Goal: Task Accomplishment & Management: Complete application form

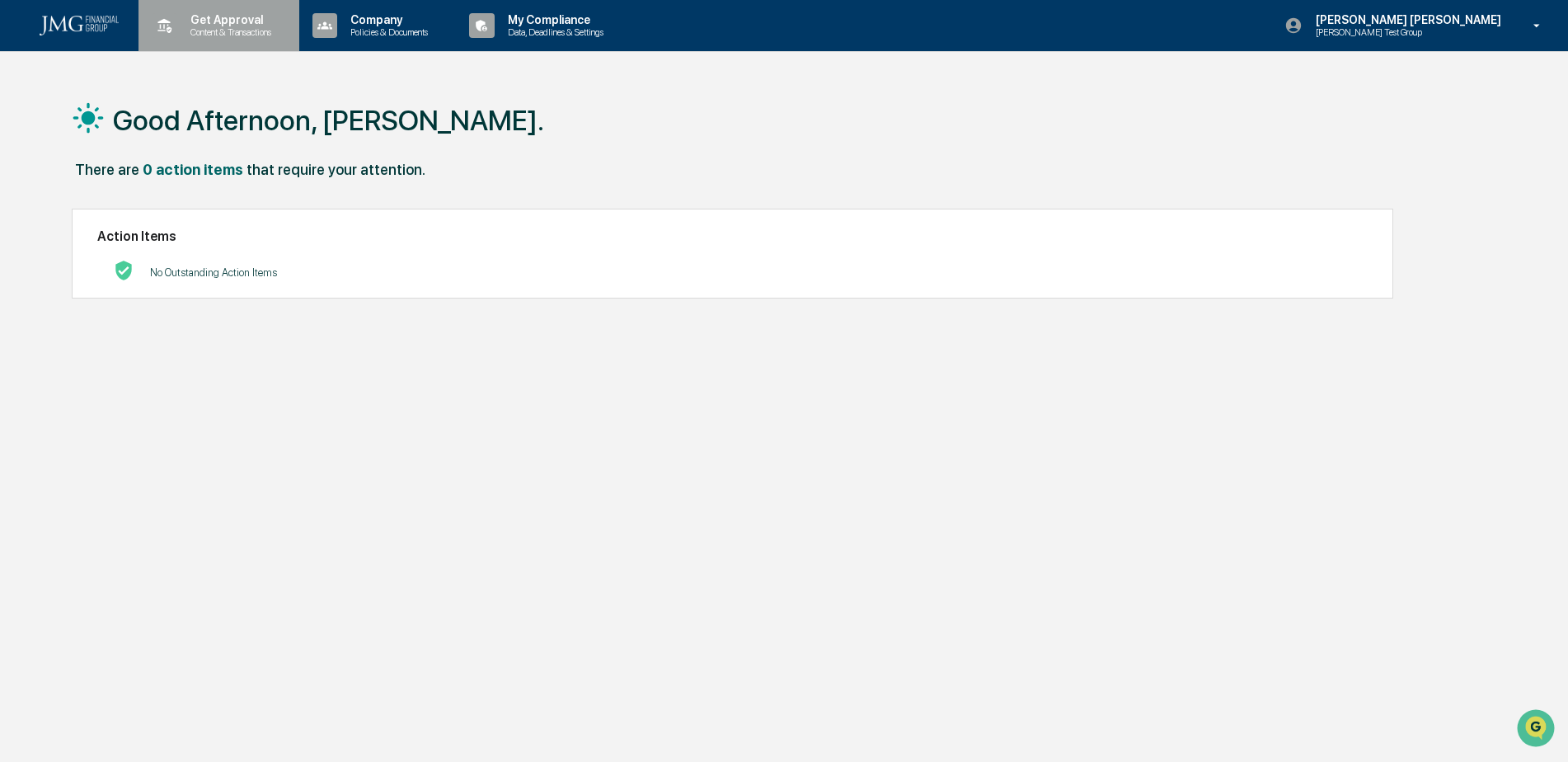
click at [243, 32] on p "Content & Transactions" at bounding box center [228, 32] width 102 height 12
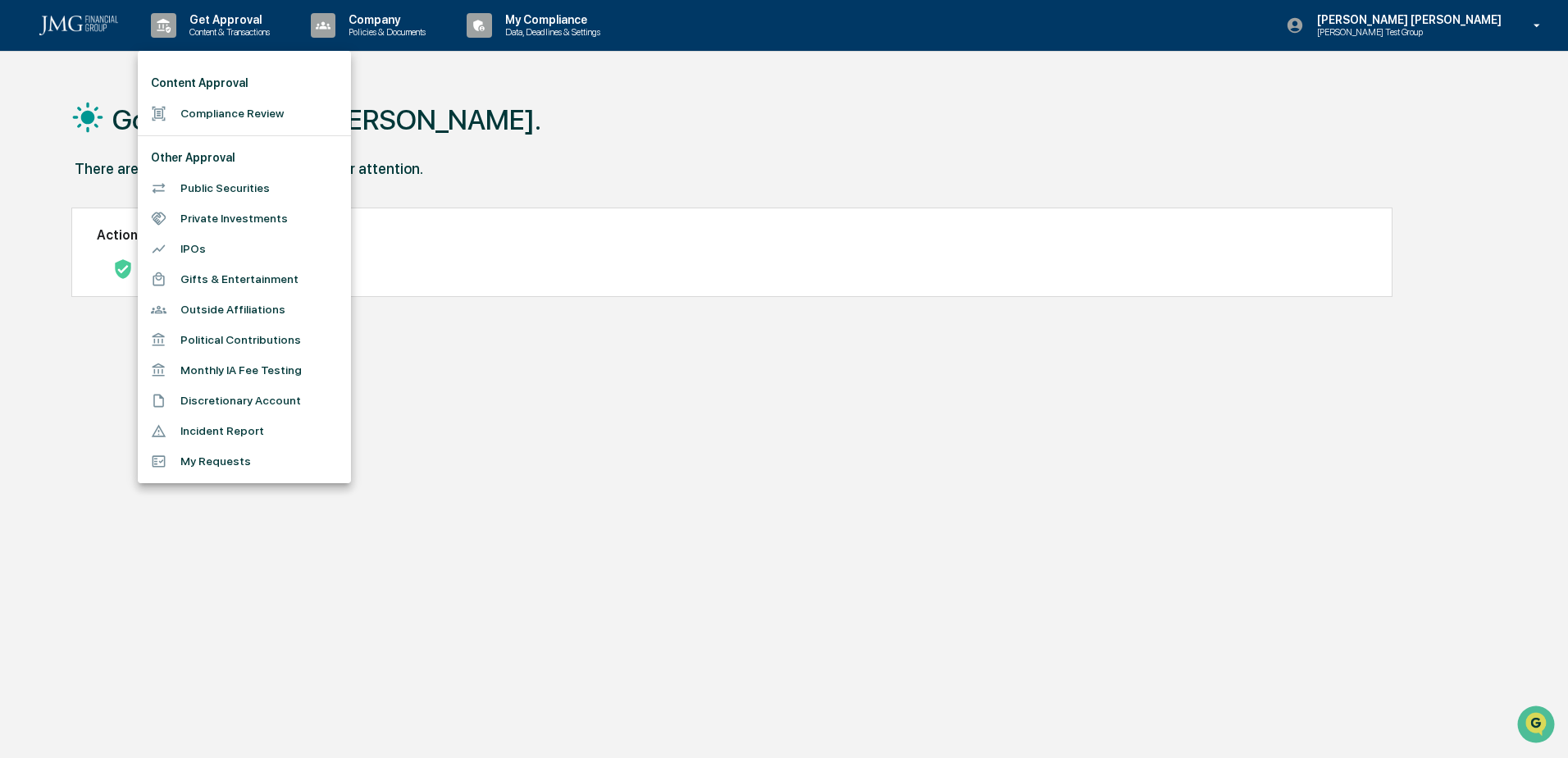
click at [262, 428] on li "Incident Report" at bounding box center [244, 431] width 213 height 31
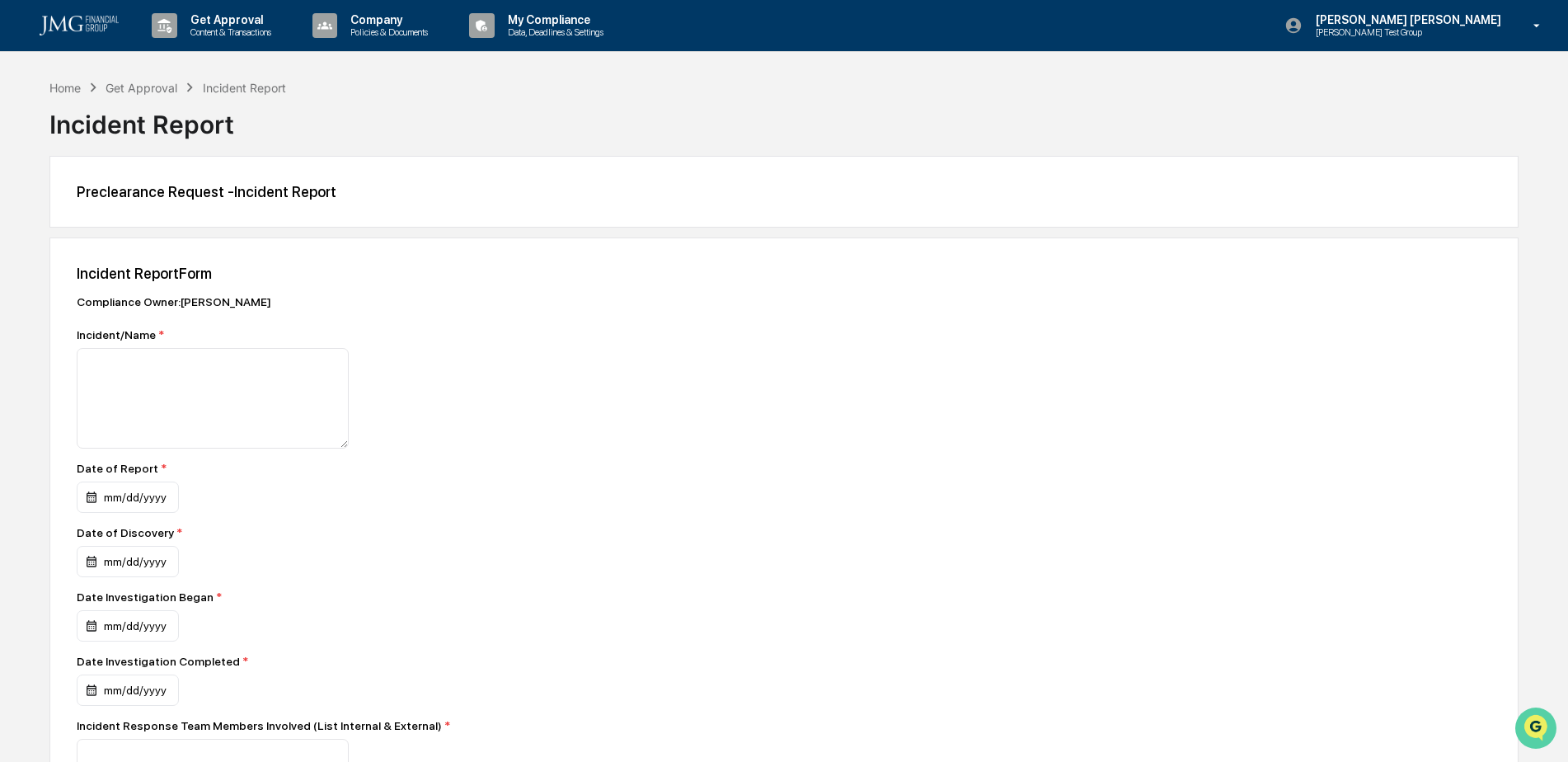
click at [1528, 726] on img "Open customer support" at bounding box center [1536, 728] width 41 height 33
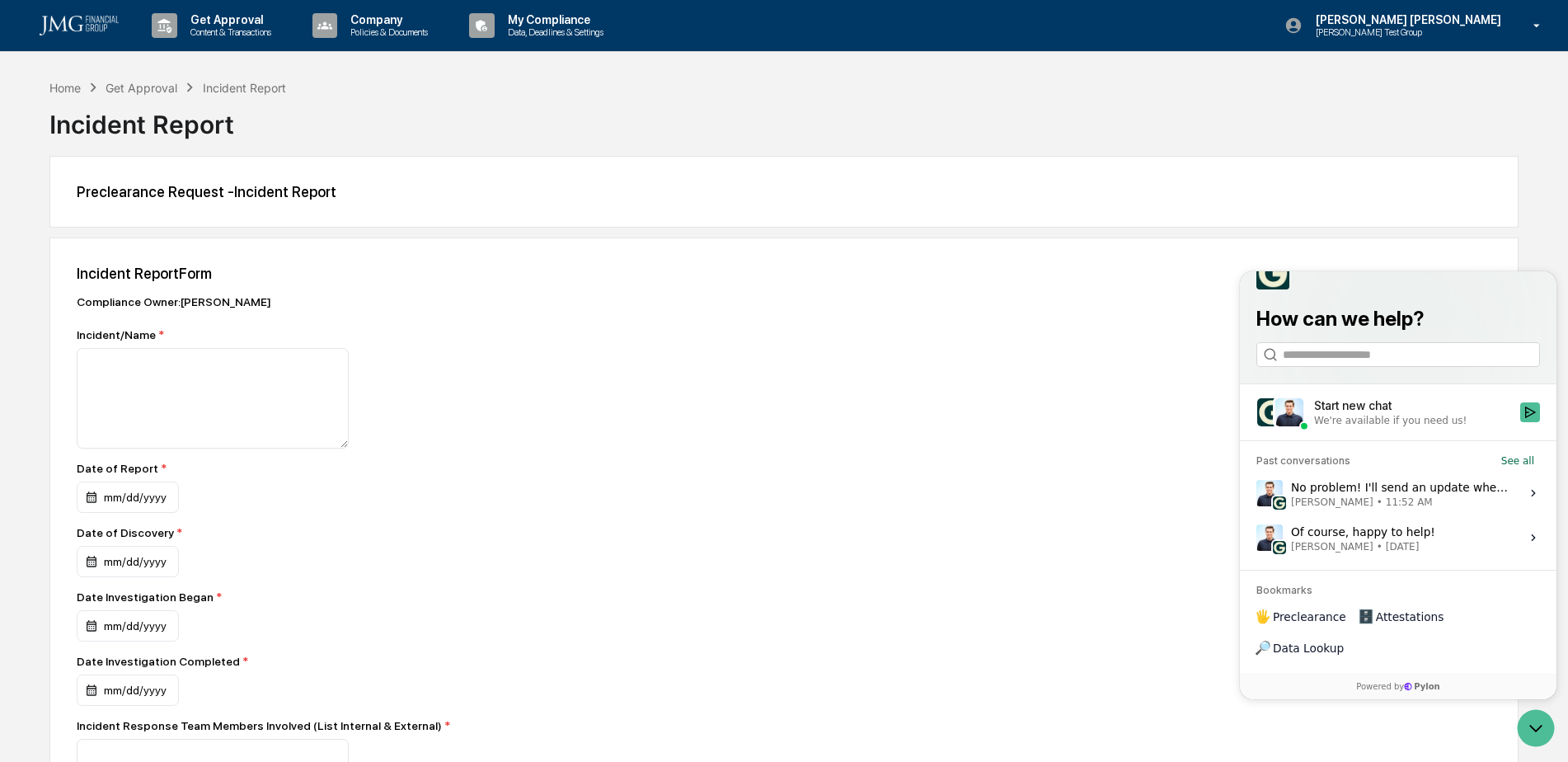
click at [1497, 508] on div "No problem! I'll send an update when this is complete. [PERSON_NAME] • 11:52 AM" at bounding box center [1400, 493] width 219 height 32
click at [1256, 494] on button "View issue" at bounding box center [1255, 493] width 1 height 1
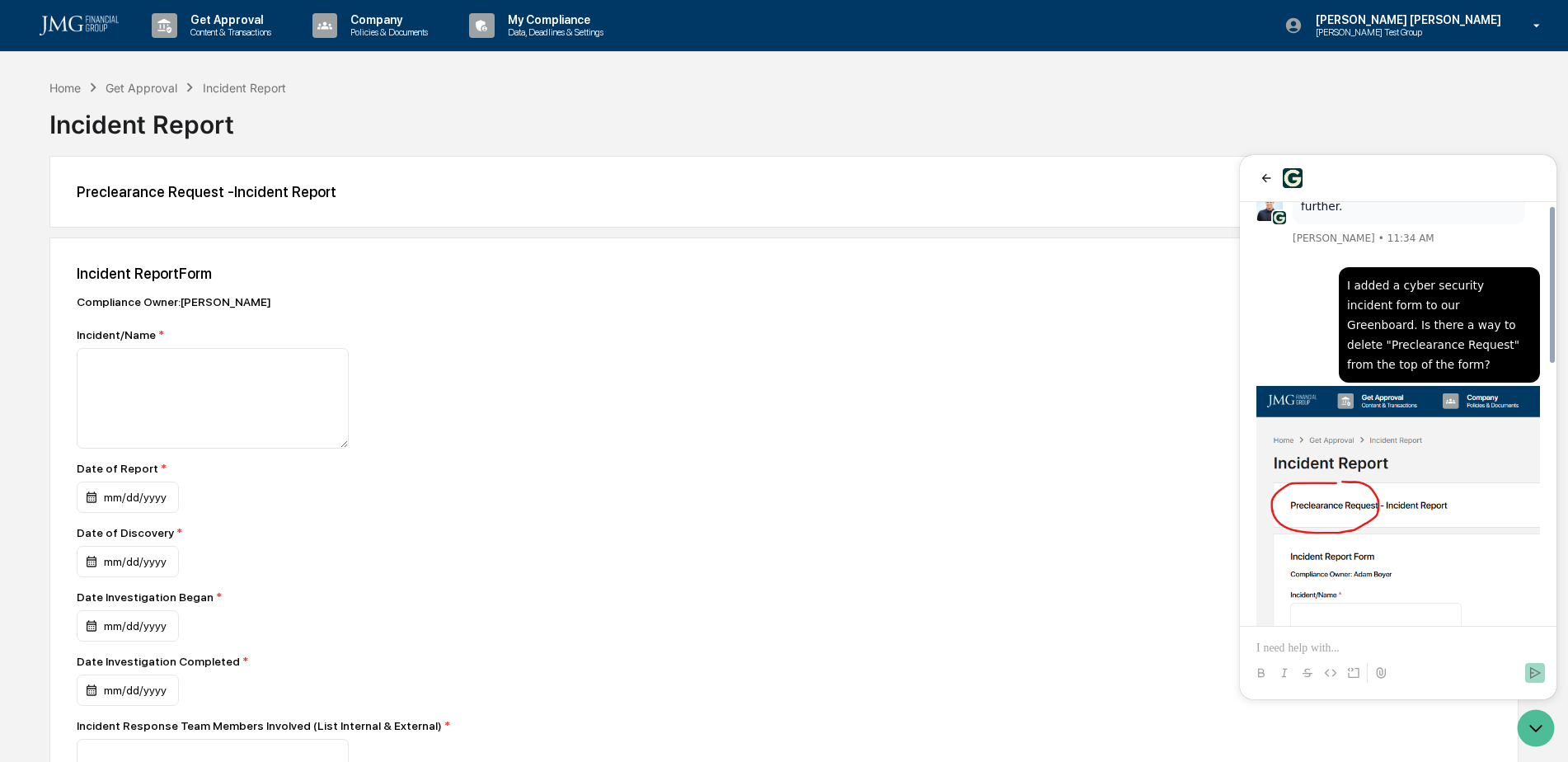
scroll to position [783, 0]
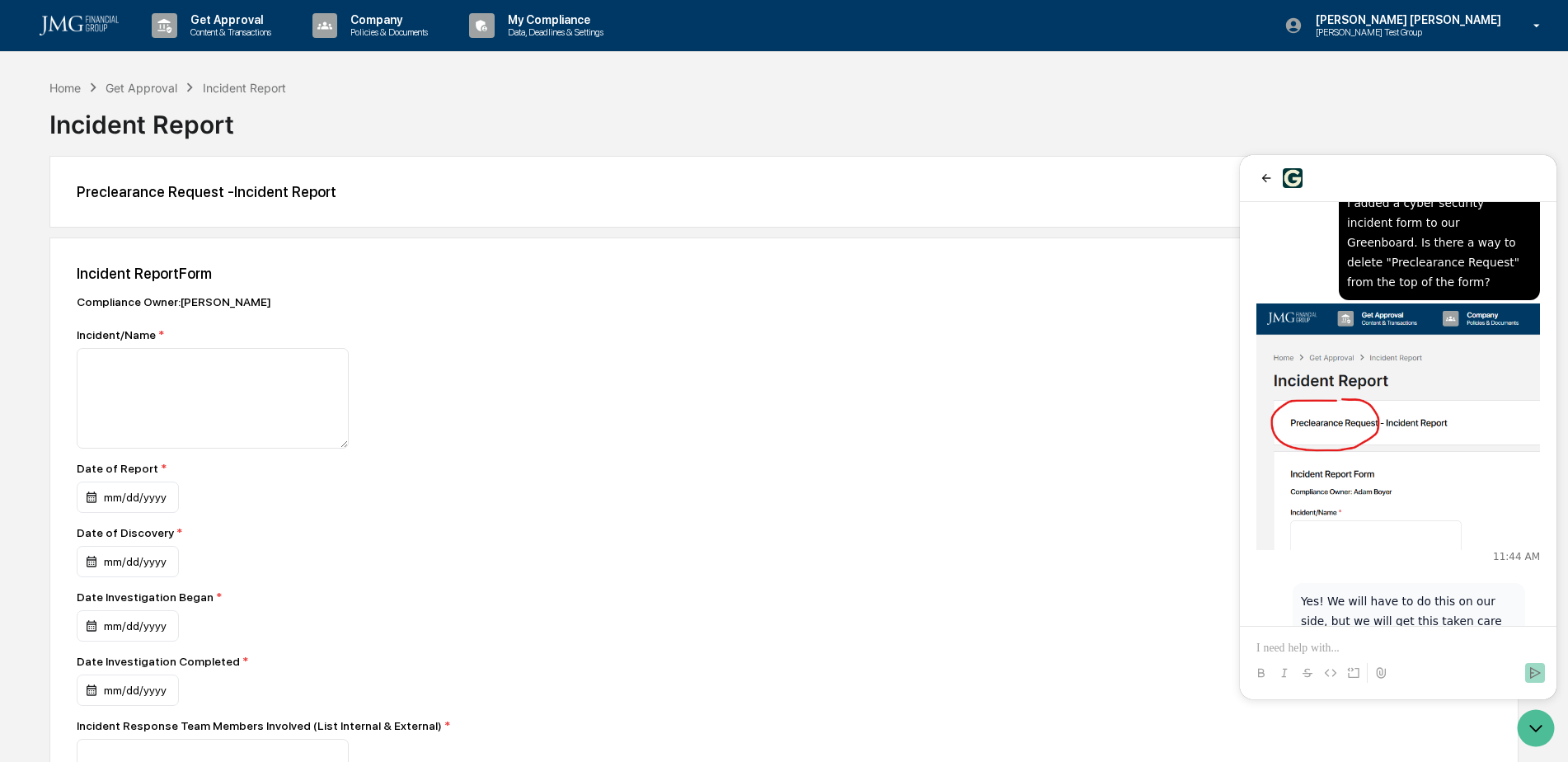
drag, startPoint x: 1522, startPoint y: 723, endPoint x: 2936, endPoint y: 1378, distance: 1558.3
click at [1522, 723] on icon "Open customer support" at bounding box center [1536, 728] width 41 height 41
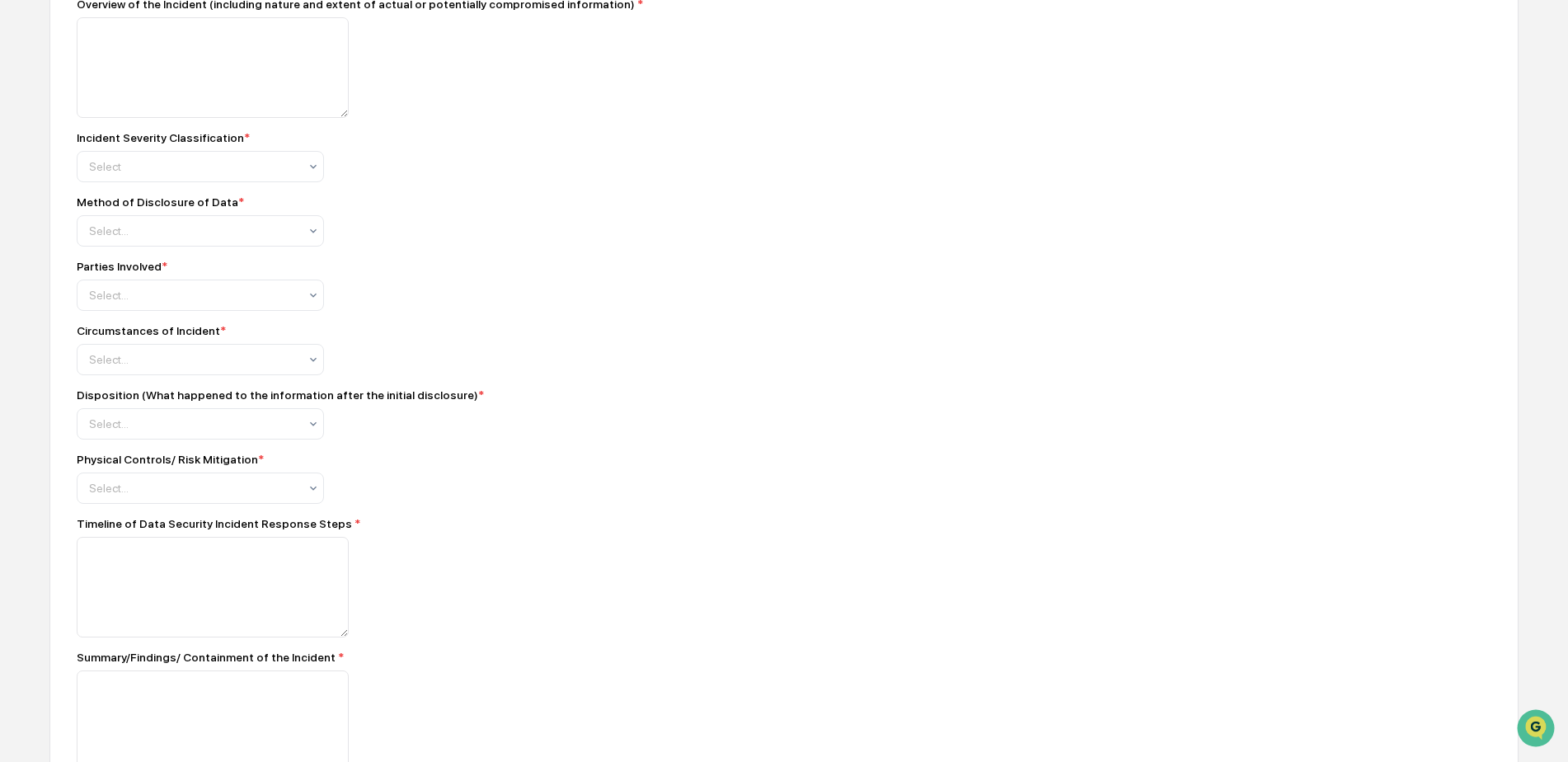
scroll to position [907, 0]
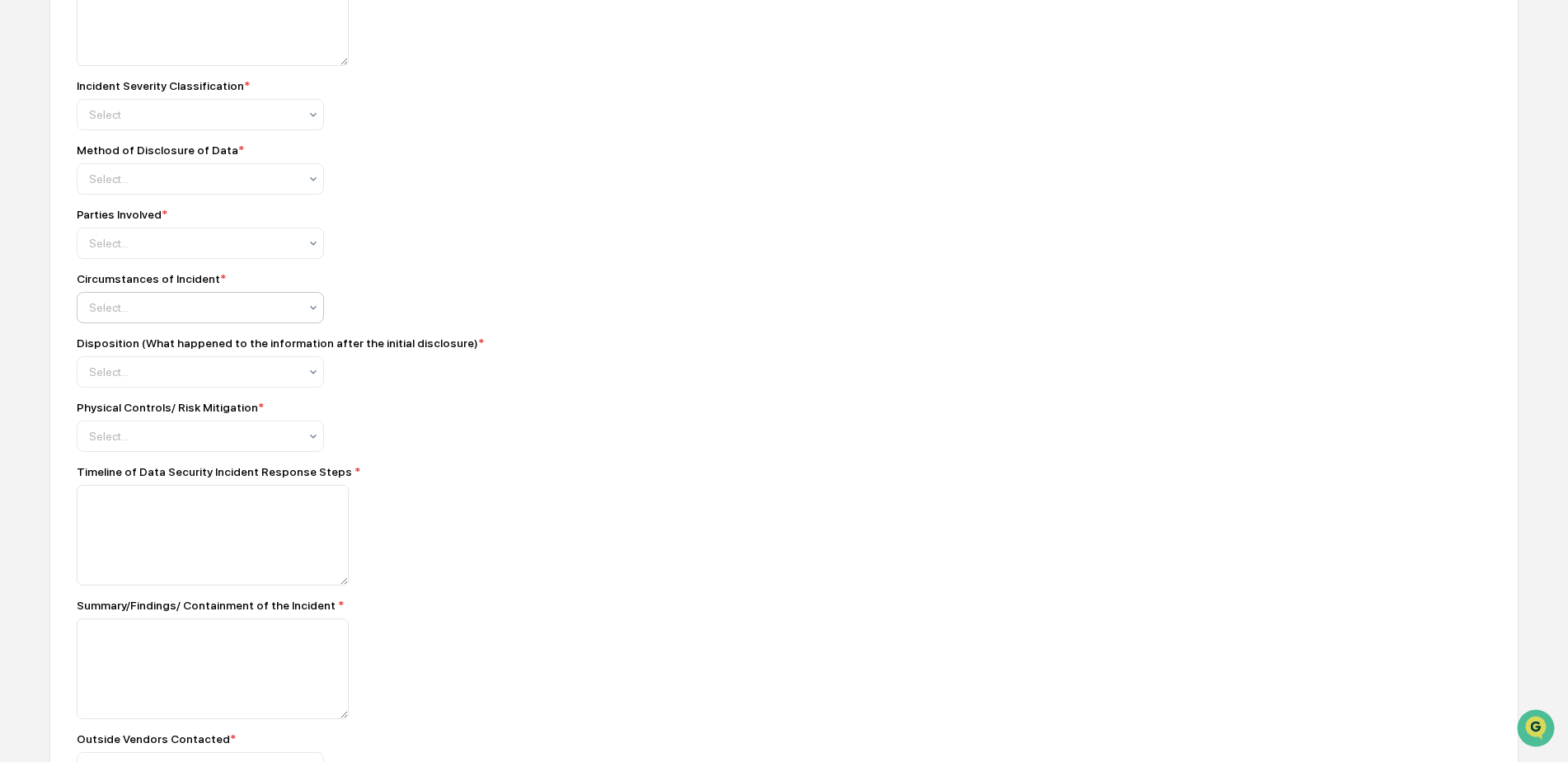
click at [321, 195] on div "Select..." at bounding box center [201, 179] width 248 height 32
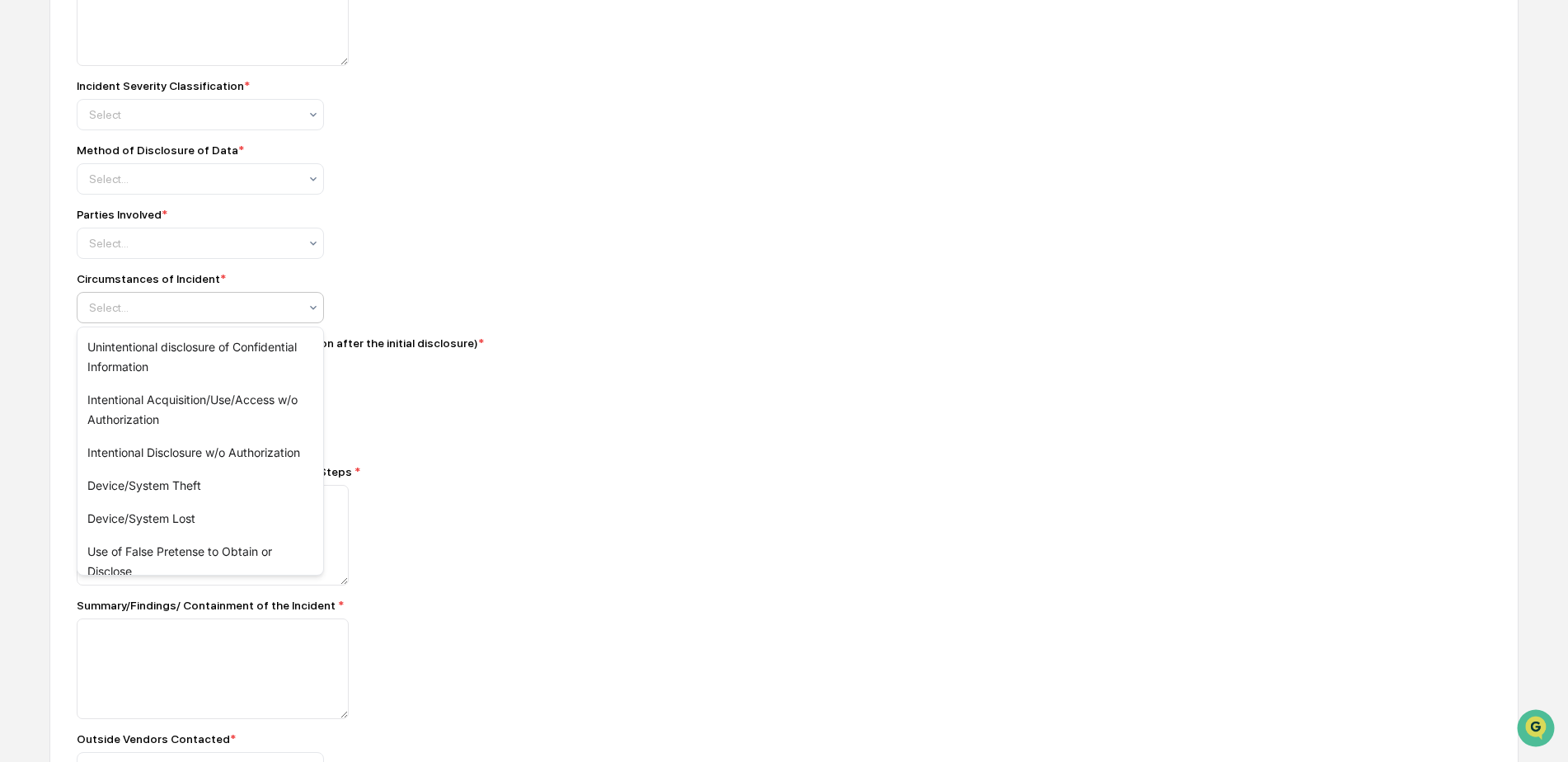
click at [611, 302] on div "Circumstances of Incident * 9 results available. Use Up and Down to choose opti…" at bounding box center [366, 297] width 577 height 51
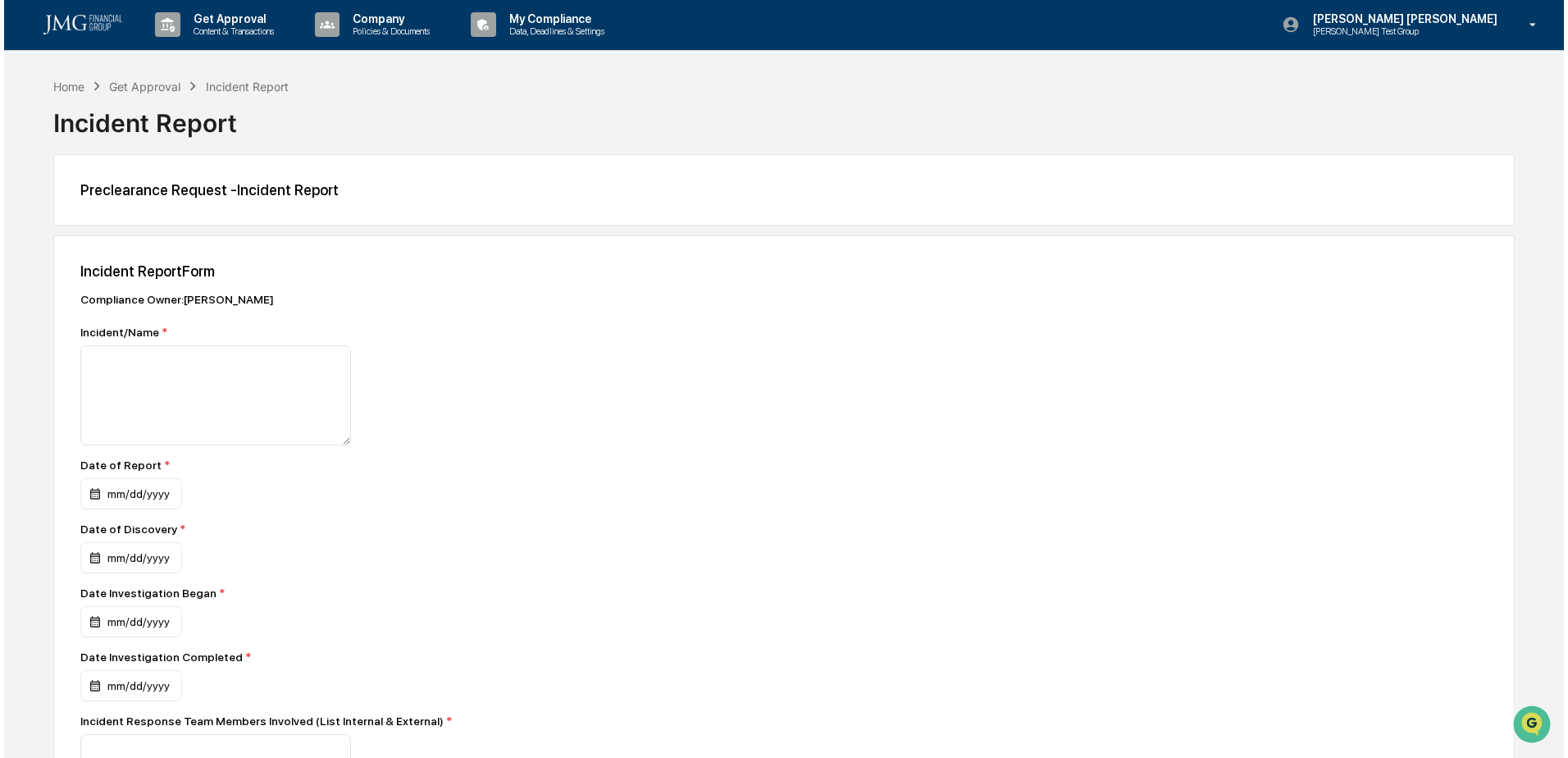
scroll to position [0, 0]
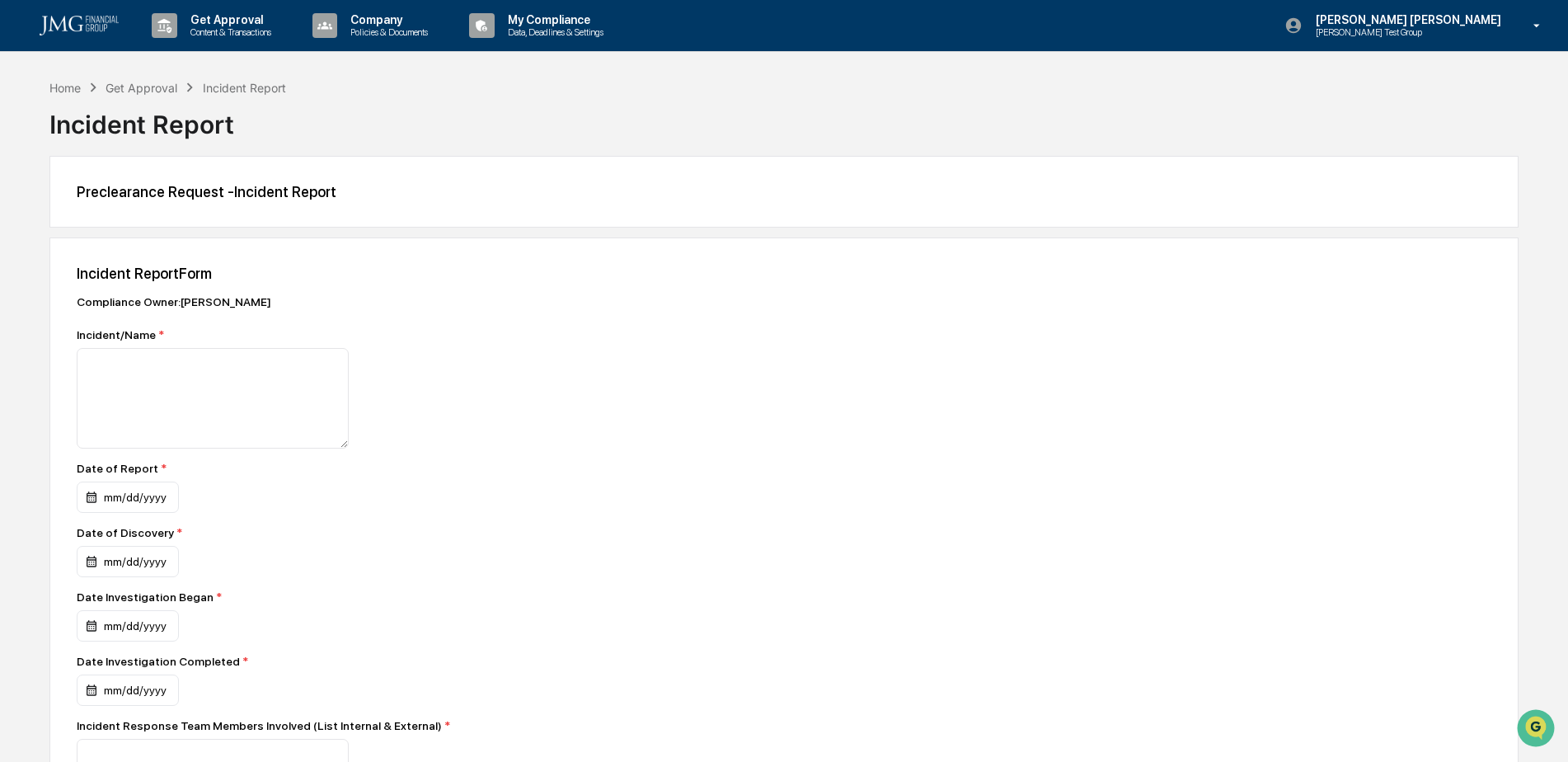
click at [120, 26] on link at bounding box center [89, 26] width 99 height 51
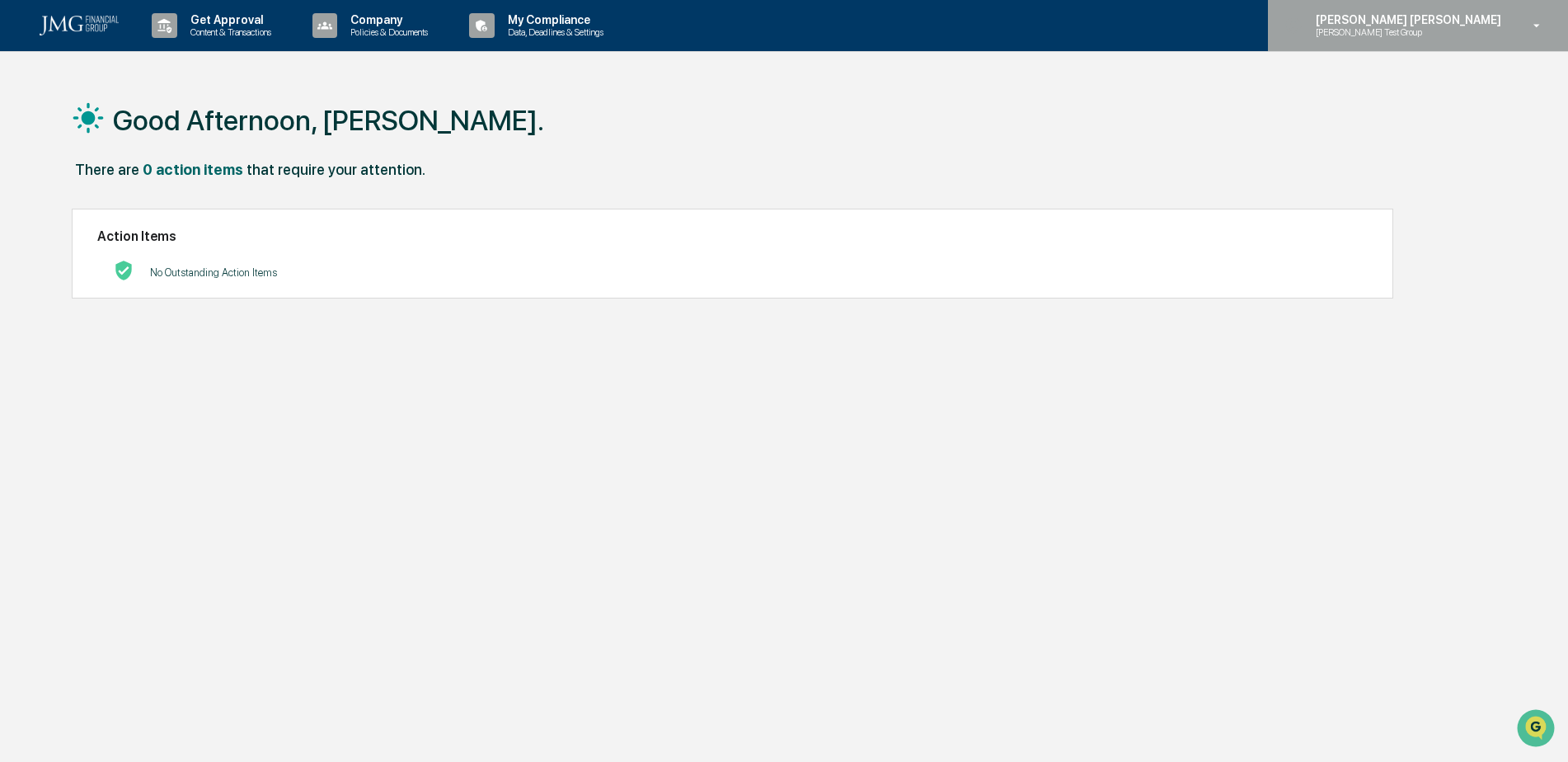
click at [1464, 34] on p "[PERSON_NAME] Test Group" at bounding box center [1383, 32] width 161 height 12
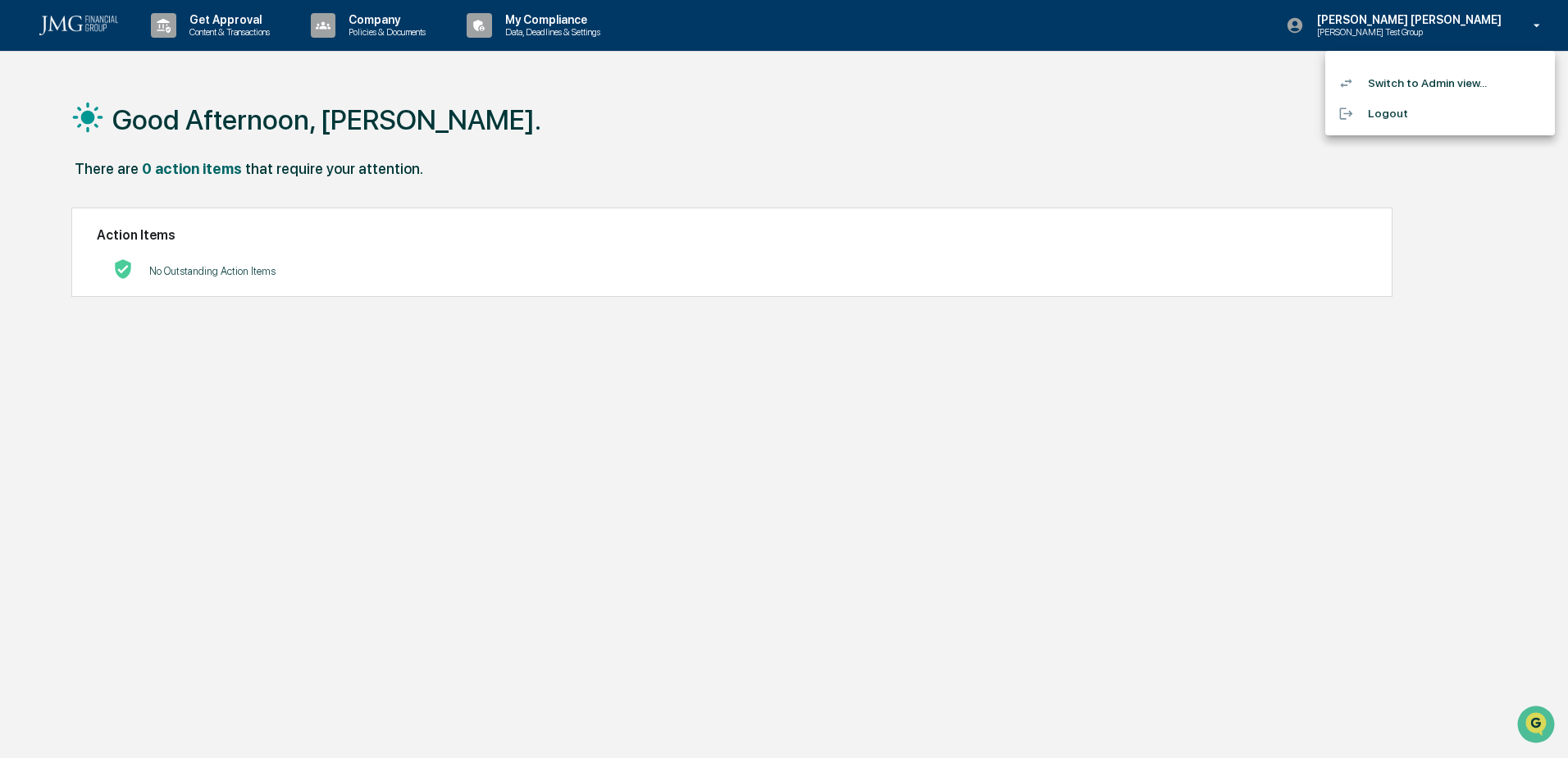
click at [1395, 111] on li "Logout" at bounding box center [1441, 114] width 229 height 31
